Goal: Check status: Check status

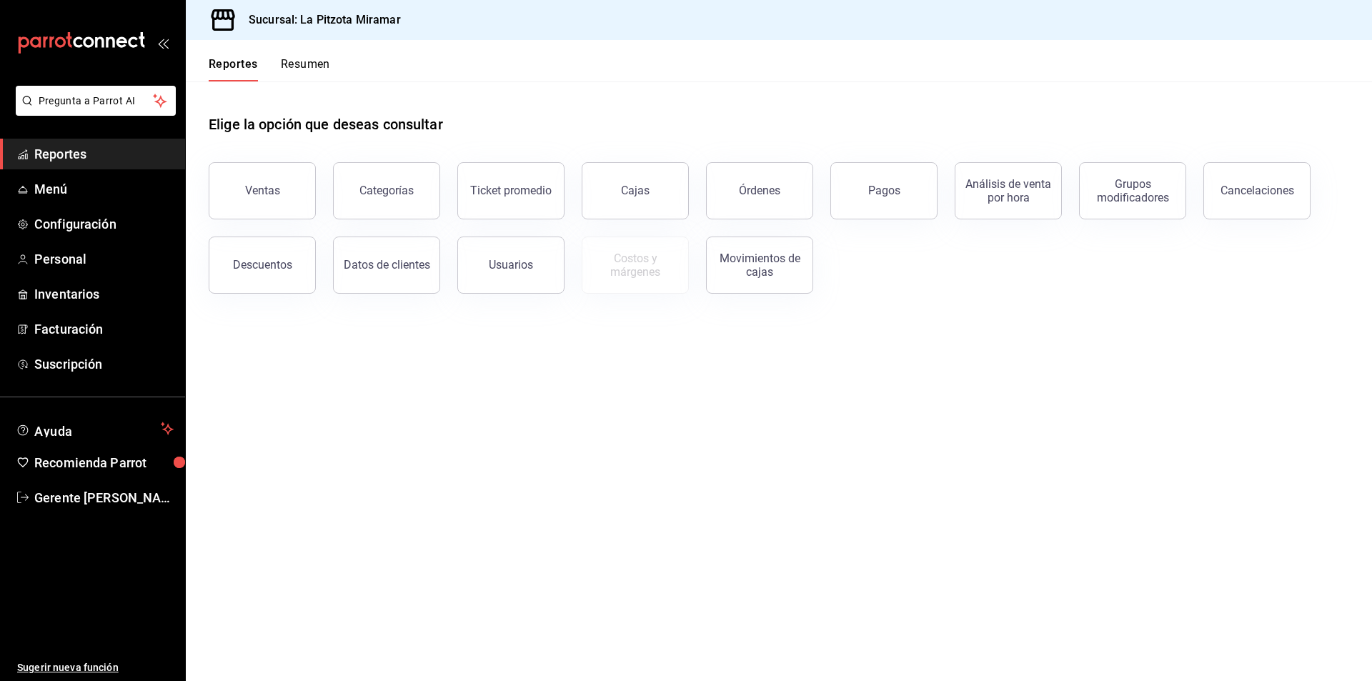
click at [287, 79] on button "Resumen" at bounding box center [305, 69] width 49 height 24
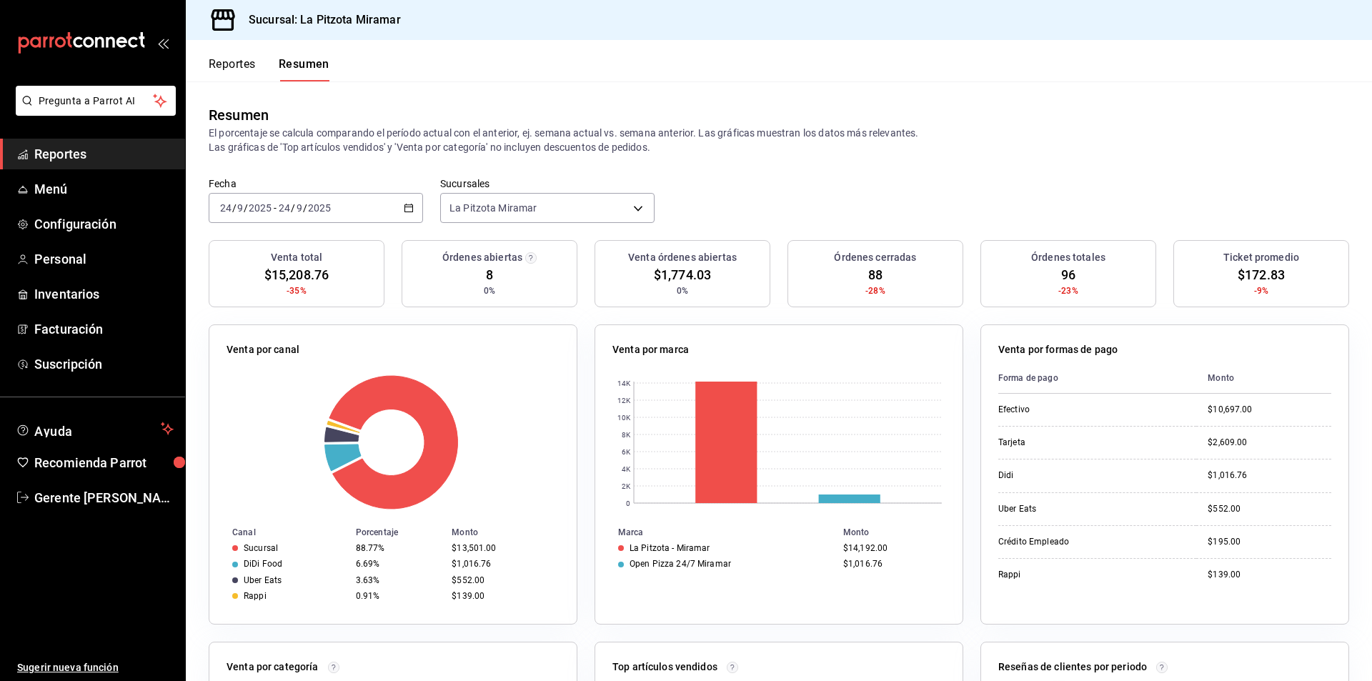
click at [406, 191] on div "Fecha [DATE] [DATE] - [DATE] [DATE]" at bounding box center [316, 200] width 214 height 46
click at [405, 199] on div "[DATE] [DATE] - [DATE] [DATE]" at bounding box center [316, 208] width 214 height 30
click at [323, 400] on li "Rango de fechas" at bounding box center [276, 412] width 134 height 32
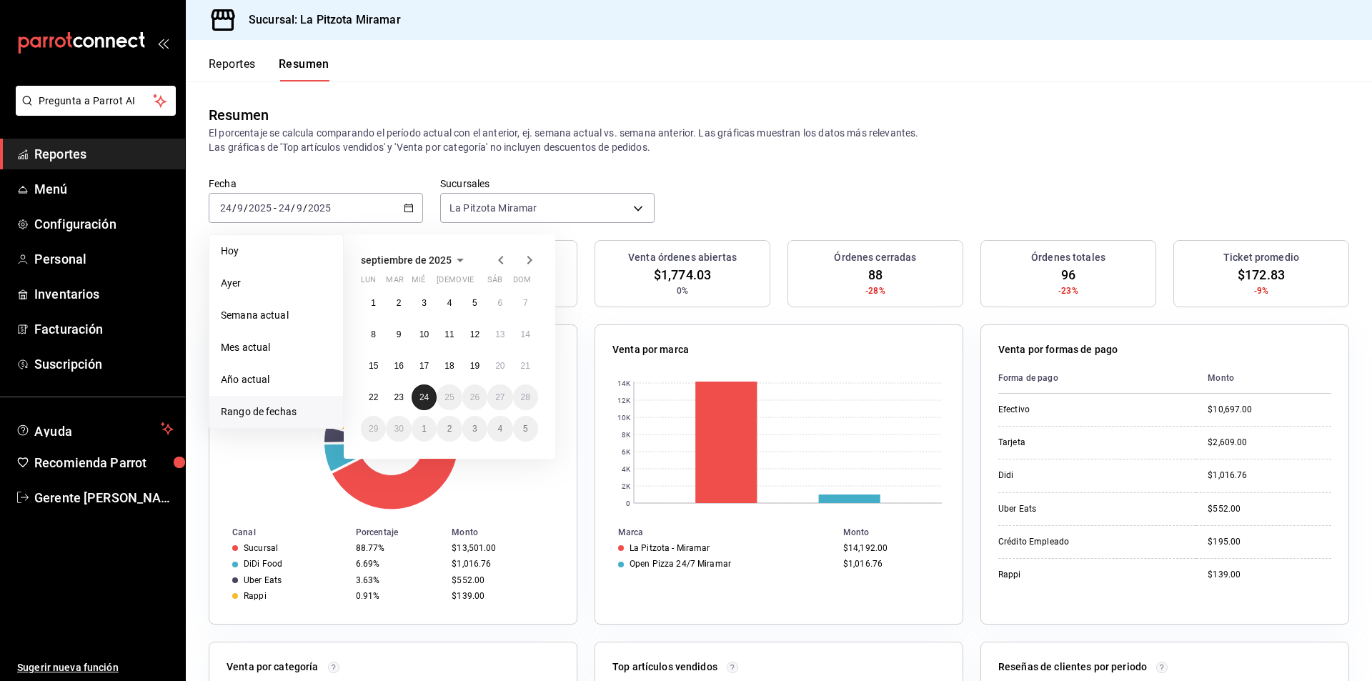
click at [427, 397] on abbr "24" at bounding box center [423, 397] width 9 height 10
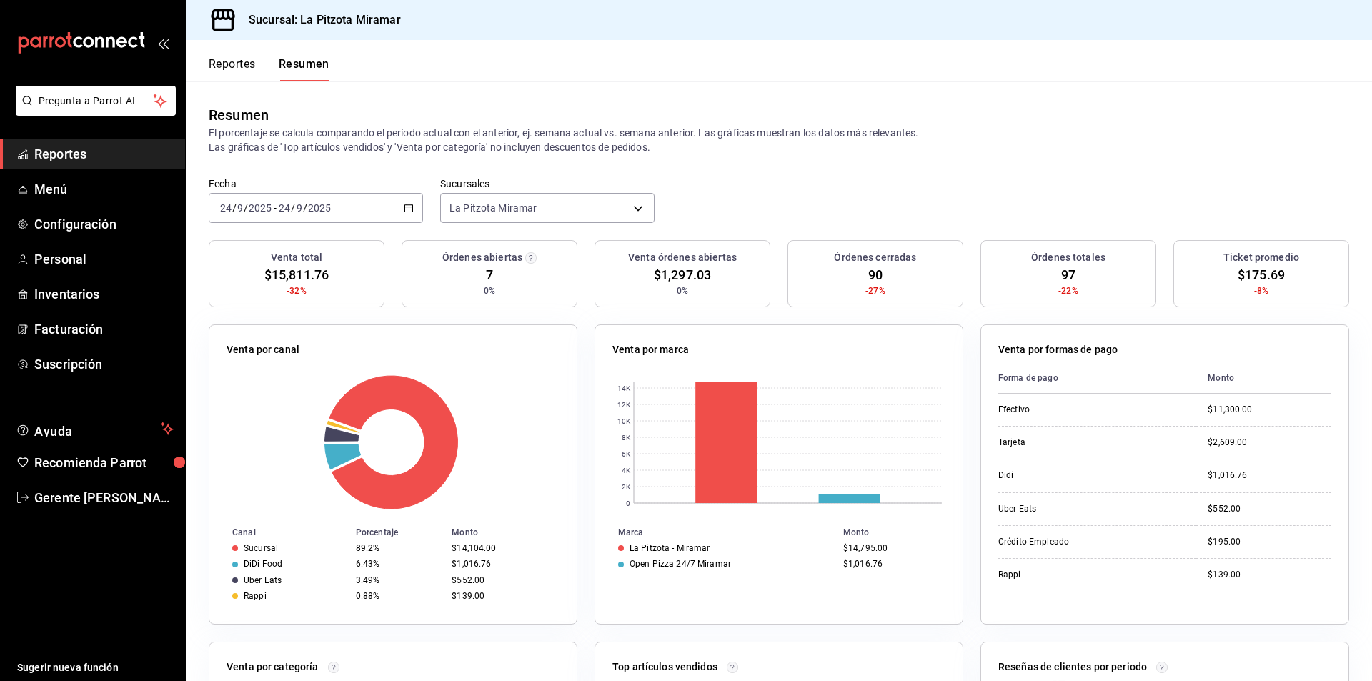
click at [402, 214] on div "[DATE] [DATE] - [DATE] [DATE]" at bounding box center [316, 208] width 214 height 30
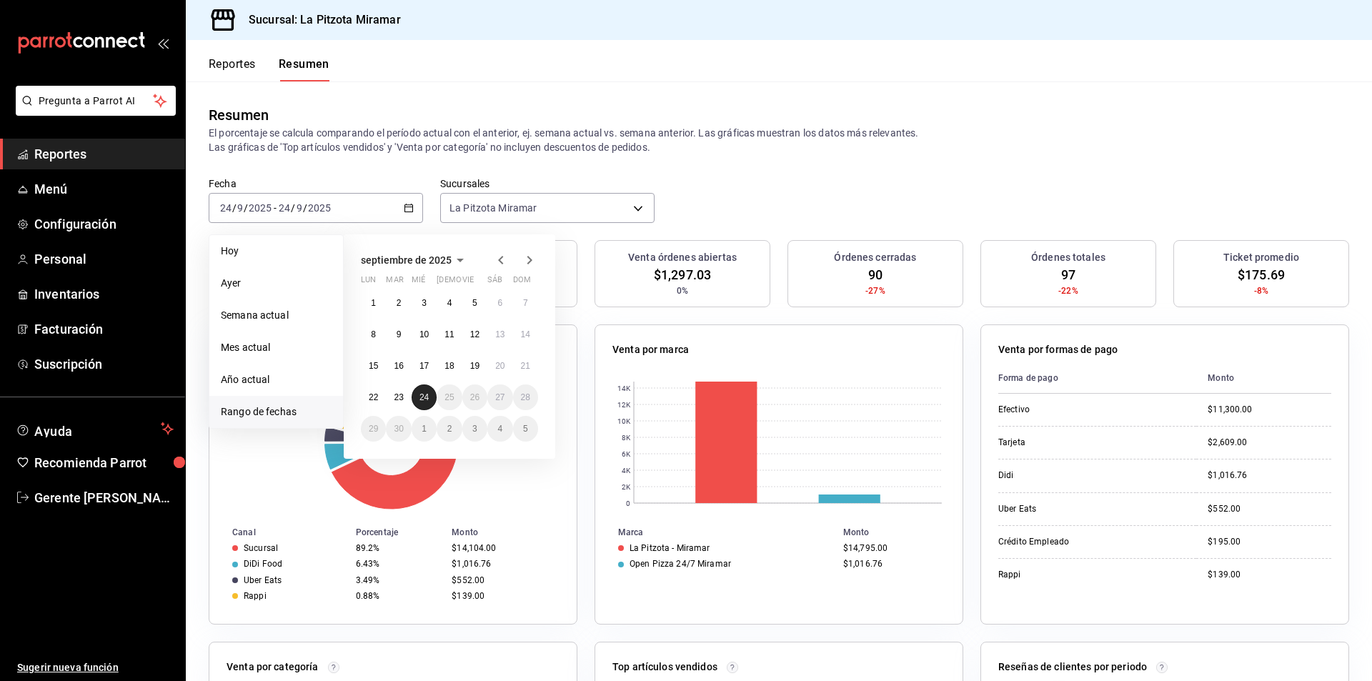
click at [420, 394] on abbr "24" at bounding box center [423, 397] width 9 height 10
